Goal: Task Accomplishment & Management: Manage account settings

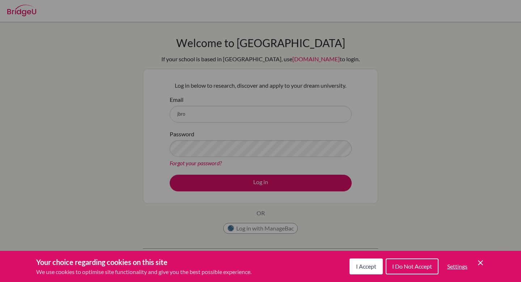
click at [482, 260] on icon "Cookie Control Close Icon" at bounding box center [481, 262] width 9 height 9
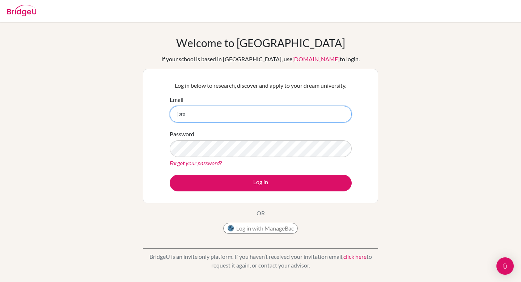
click at [285, 113] on input "jbro" at bounding box center [261, 114] width 182 height 17
type input "[EMAIL_ADDRESS][DOMAIN_NAME][PERSON_NAME]"
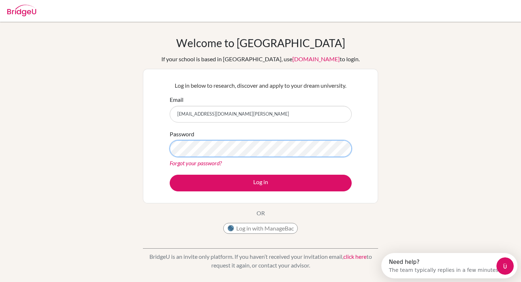
click at [170, 175] on button "Log in" at bounding box center [261, 183] width 182 height 17
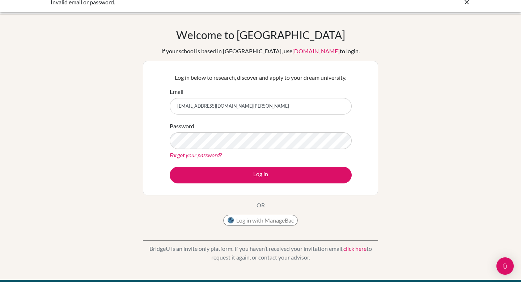
scroll to position [11, 0]
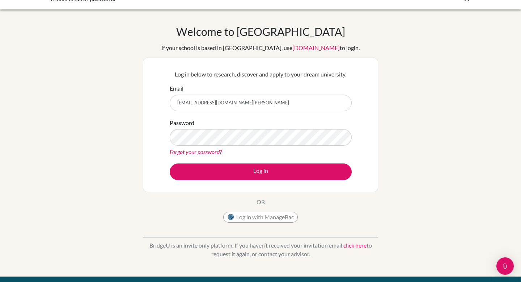
click at [230, 148] on div "Forgot your password?" at bounding box center [261, 151] width 182 height 9
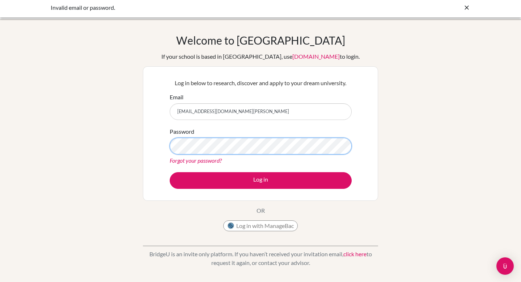
scroll to position [0, 0]
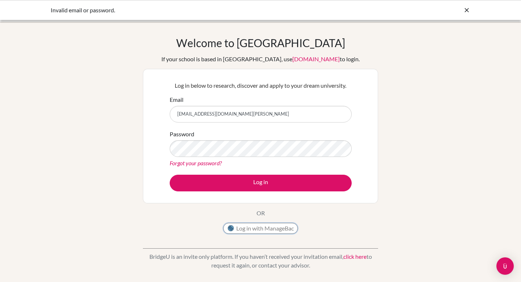
click at [275, 228] on button "Log in with ManageBac" at bounding box center [260, 228] width 75 height 11
